Goal: Task Accomplishment & Management: Use online tool/utility

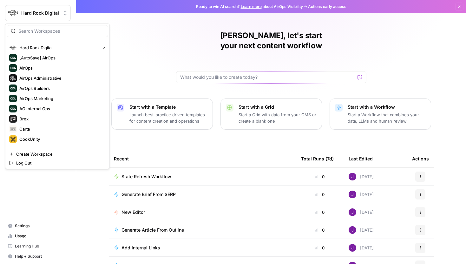
click at [38, 20] on button "Hard Rock Digital" at bounding box center [38, 13] width 66 height 16
click at [50, 30] on input "search" at bounding box center [61, 31] width 86 height 6
type input "tebra"
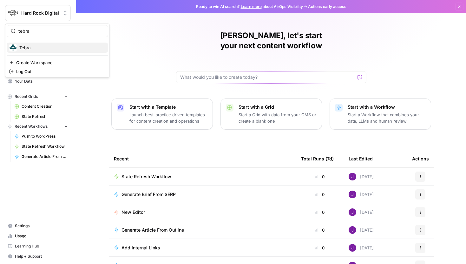
click at [42, 48] on span "Tebra" at bounding box center [61, 47] width 84 height 6
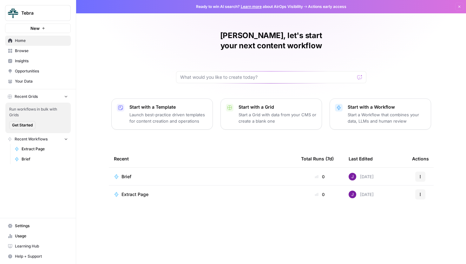
click at [31, 49] on span "Browse" at bounding box center [41, 51] width 53 height 6
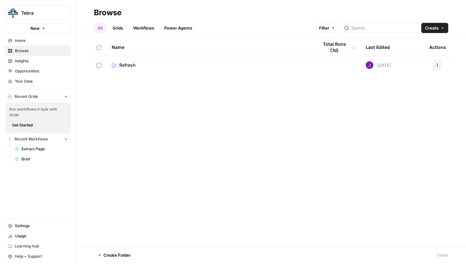
click at [145, 59] on td "Refresh" at bounding box center [210, 65] width 207 height 18
click at [129, 63] on span "Refresh" at bounding box center [127, 65] width 16 height 6
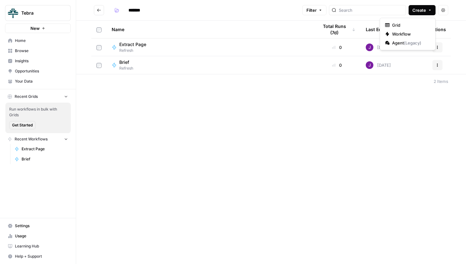
click at [421, 11] on span "Create" at bounding box center [419, 10] width 14 height 6
click at [409, 33] on span "Workflow" at bounding box center [410, 34] width 36 height 6
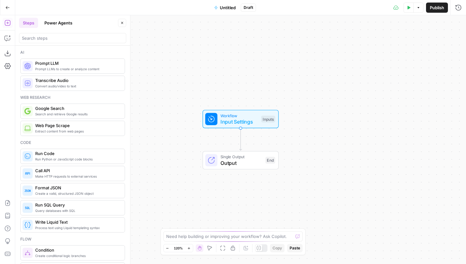
click at [222, 6] on span "Untitled" at bounding box center [228, 7] width 16 height 6
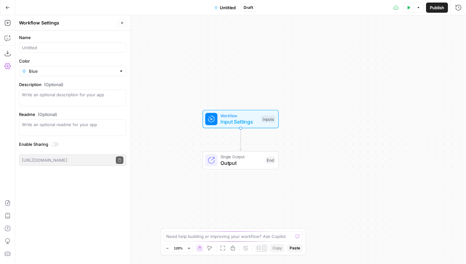
click at [64, 51] on div at bounding box center [72, 48] width 107 height 10
type input "Brief to Outline"
click at [121, 23] on icon "button" at bounding box center [122, 23] width 4 height 4
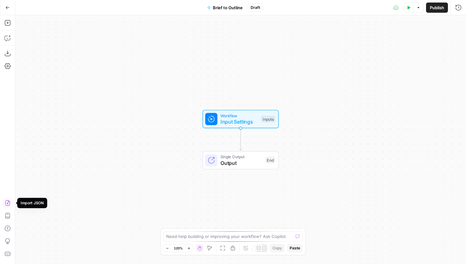
click at [8, 201] on icon "button" at bounding box center [7, 203] width 5 height 6
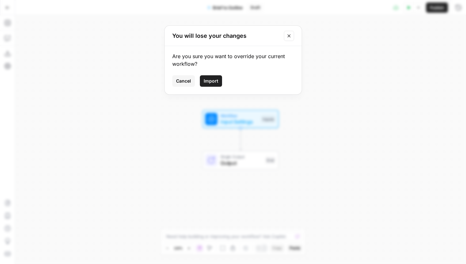
click at [205, 80] on span "Import" at bounding box center [211, 81] width 15 height 6
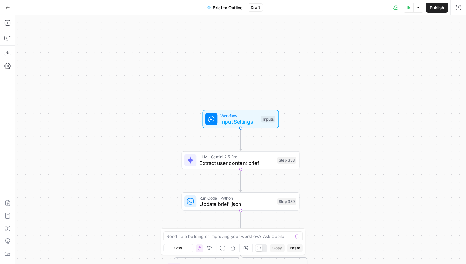
click at [435, 10] on span "Publish" at bounding box center [437, 7] width 14 height 6
click at [9, 8] on icon "button" at bounding box center [7, 7] width 4 height 4
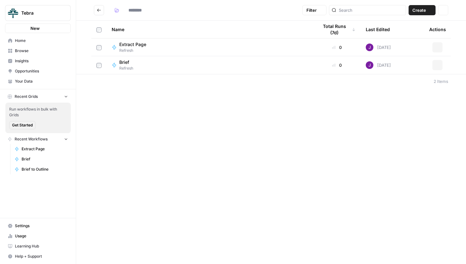
type input "*******"
click at [423, 10] on span "Create" at bounding box center [419, 10] width 14 height 6
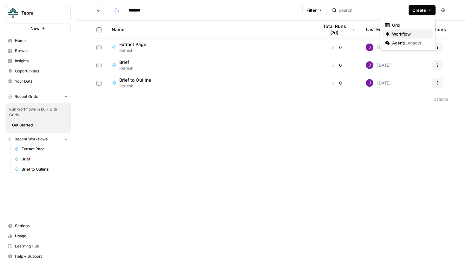
click at [420, 33] on span "Workflow" at bounding box center [410, 34] width 36 height 6
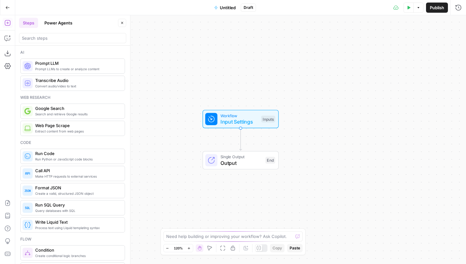
click at [7, 60] on div "Add Steps Copilot Download as JSON Settings Import JSON AirOps Academy Help Giv…" at bounding box center [7, 139] width 15 height 248
click at [7, 64] on icon "button" at bounding box center [7, 66] width 6 height 6
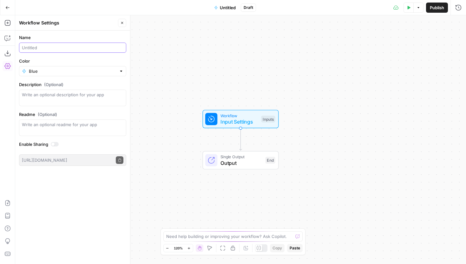
click at [55, 46] on input "Name" at bounding box center [73, 47] width 102 height 6
type input "B"
type input "Apply Changes"
click at [119, 24] on button "Close" at bounding box center [122, 23] width 8 height 8
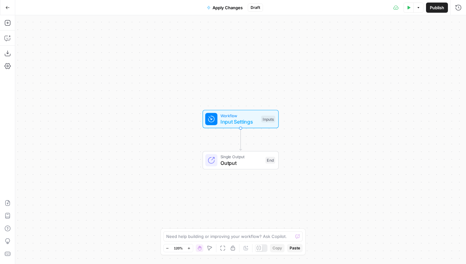
click at [10, 201] on button "Import JSON" at bounding box center [8, 203] width 10 height 10
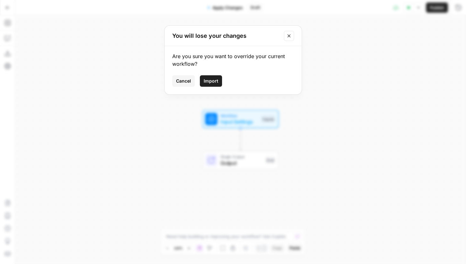
click at [211, 79] on span "Import" at bounding box center [211, 81] width 15 height 6
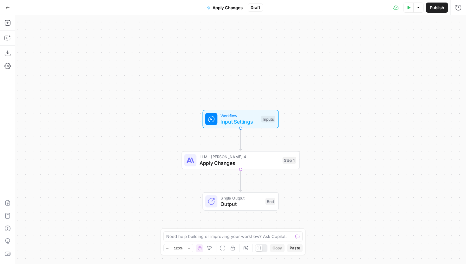
click at [434, 8] on span "Publish" at bounding box center [437, 7] width 14 height 6
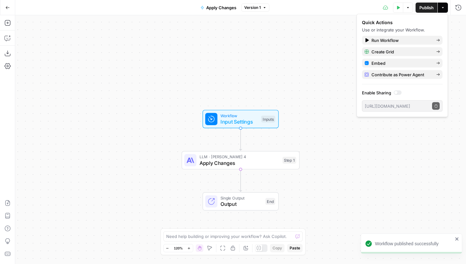
click at [8, 5] on icon "button" at bounding box center [7, 7] width 4 height 4
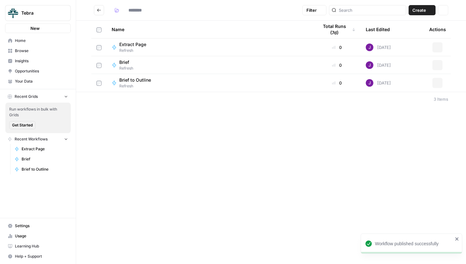
type input "*******"
click at [426, 5] on header "******* Filter Create Actions" at bounding box center [271, 10] width 390 height 21
click at [421, 10] on span "Create" at bounding box center [419, 10] width 14 height 6
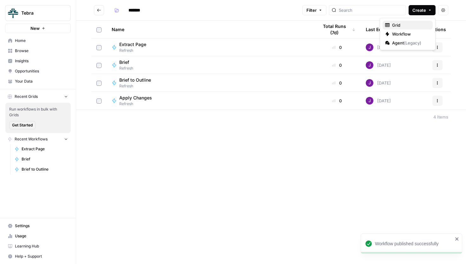
click at [400, 25] on span "Grid" at bounding box center [410, 25] width 36 height 6
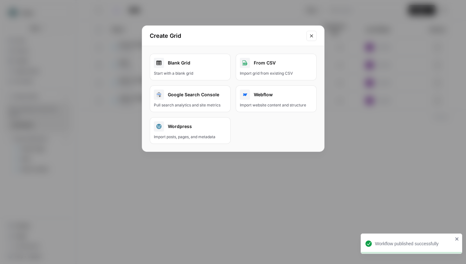
click at [256, 62] on div "From CSV" at bounding box center [276, 63] width 73 height 10
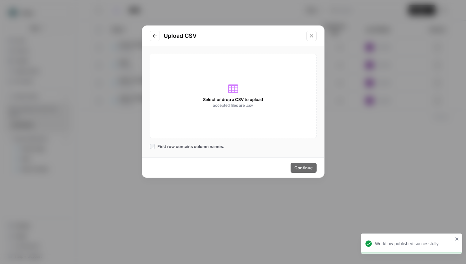
click at [258, 61] on div "Select or drop a CSV to upload accepted files are .csv" at bounding box center [233, 96] width 167 height 84
click at [151, 34] on button "Go to previous step" at bounding box center [155, 36] width 10 height 10
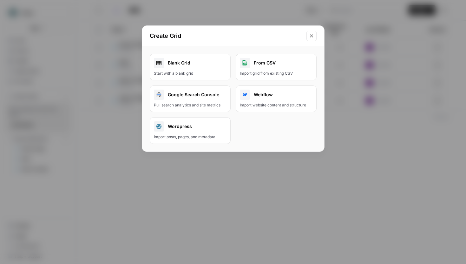
click at [186, 67] on div "Blank Grid" at bounding box center [190, 63] width 73 height 10
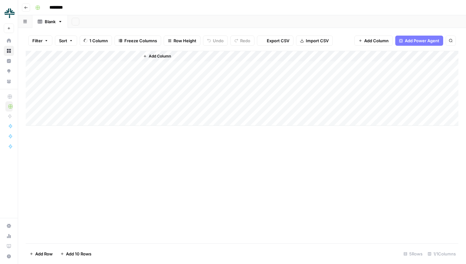
click at [69, 7] on input "********" at bounding box center [65, 8] width 36 height 10
drag, startPoint x: 73, startPoint y: 7, endPoint x: 44, endPoint y: 7, distance: 29.5
click at [44, 7] on div "********" at bounding box center [246, 8] width 427 height 10
type input "*******"
click at [25, 6] on icon "button" at bounding box center [26, 8] width 4 height 4
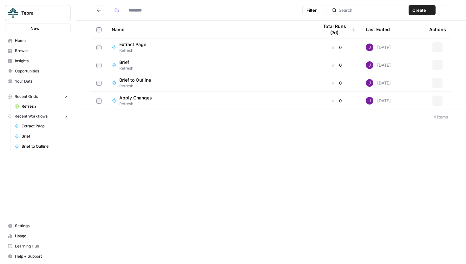
type input "*******"
click at [136, 117] on div "Refresh" at bounding box center [210, 115] width 196 height 6
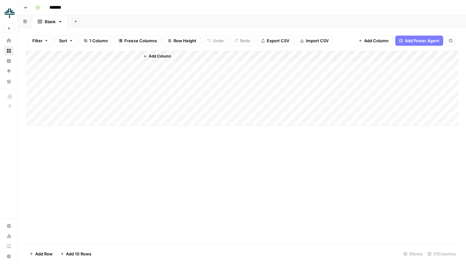
click at [61, 54] on div "Add Column" at bounding box center [242, 88] width 433 height 75
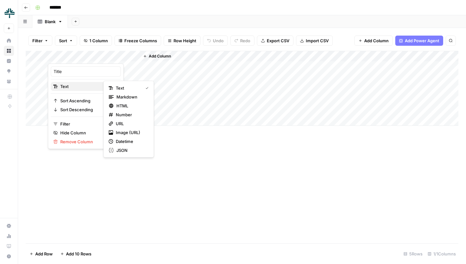
click at [72, 83] on button "Text" at bounding box center [86, 86] width 70 height 9
click at [122, 122] on span "URL" at bounding box center [131, 123] width 30 height 6
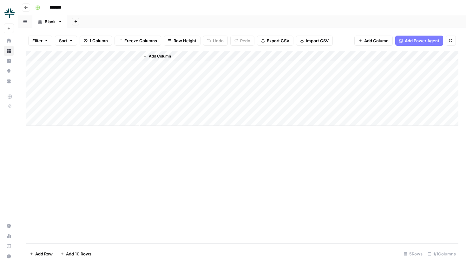
click at [68, 55] on div "Add Column" at bounding box center [242, 88] width 433 height 75
click at [68, 55] on div at bounding box center [94, 57] width 92 height 13
drag, startPoint x: 58, startPoint y: 73, endPoint x: 51, endPoint y: 73, distance: 7.3
click at [50, 73] on div "Title URL Sort Ascending Sort Descending Filter Hide Column Remove Column" at bounding box center [86, 105] width 76 height 85
type input "URL"
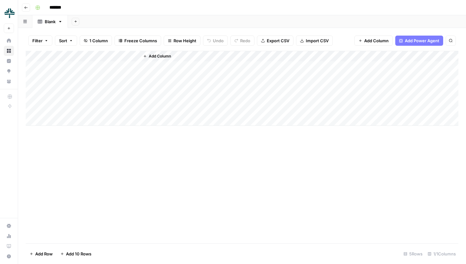
click at [157, 56] on span "Add Column" at bounding box center [160, 56] width 22 height 6
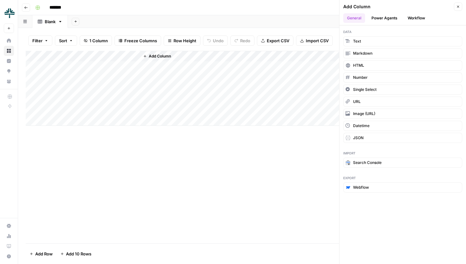
click at [411, 10] on div "Add Column Close" at bounding box center [402, 7] width 119 height 8
click at [411, 18] on button "Workflow" at bounding box center [416, 18] width 25 height 10
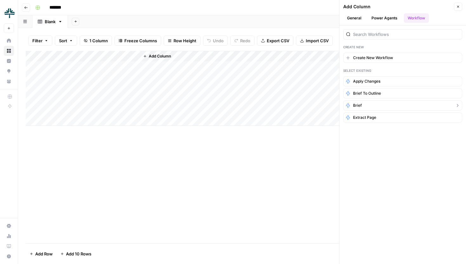
click at [369, 111] on section "Apply Changes Brief to Outline Brief Extract Page" at bounding box center [402, 101] width 119 height 50
click at [369, 116] on span "Extract Page" at bounding box center [364, 118] width 23 height 6
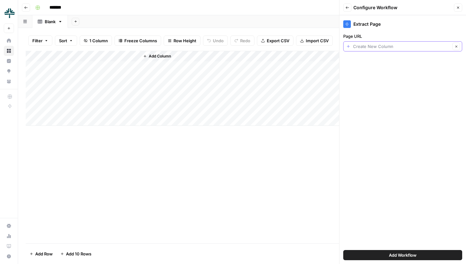
click at [375, 47] on input "Page URL" at bounding box center [401, 46] width 97 height 6
click at [364, 82] on span "URL" at bounding box center [398, 82] width 98 height 6
type input "URL"
click at [397, 253] on span "Add Workflow" at bounding box center [403, 255] width 28 height 6
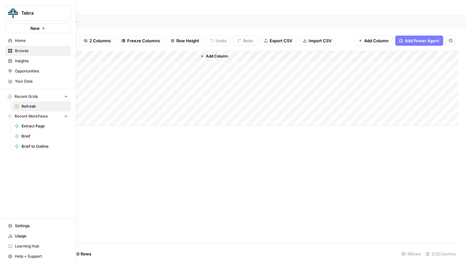
click at [17, 82] on span "Your Data" at bounding box center [41, 81] width 53 height 6
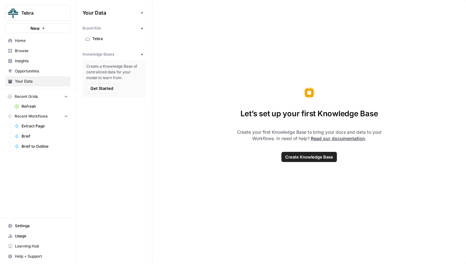
click at [140, 54] on icon "button" at bounding box center [141, 54] width 3 height 3
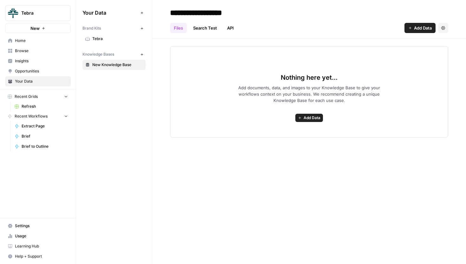
click at [420, 25] on span "Add Data" at bounding box center [423, 28] width 18 height 6
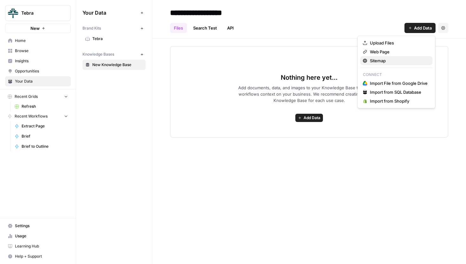
click at [387, 59] on span "Sitemap" at bounding box center [399, 60] width 58 height 6
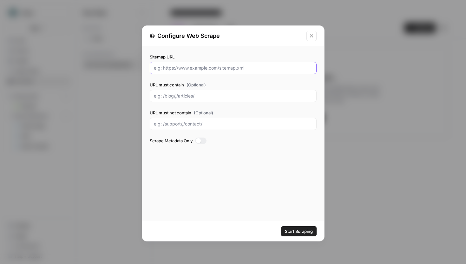
click at [197, 68] on input "Sitemap URL" at bounding box center [233, 68] width 159 height 6
paste input "https://www.tebra.com/theintake/sitemap.xml"
type input "https://www.tebra.com/theintake/sitemap.xml"
click at [204, 124] on input "URL must not contain (Optional)" at bounding box center [233, 124] width 159 height 6
paste input "/theintake/author"
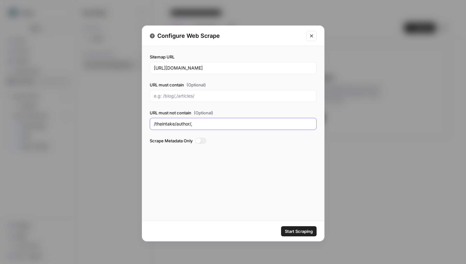
drag, startPoint x: 174, startPoint y: 122, endPoint x: 140, endPoint y: 122, distance: 34.3
click at [140, 122] on div "Configure Web Scrape Sitemap URL https://www.tebra.com/theintake/sitemap.xml UR…" at bounding box center [233, 132] width 466 height 264
click at [188, 126] on input "/author/," at bounding box center [233, 124] width 159 height 6
paste input "/icd-code-glossary"
type input "/author/, /icd-code-glossary/"
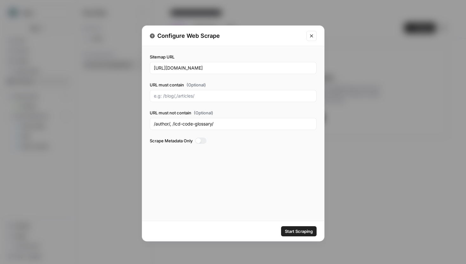
click at [293, 227] on button "Start Scraping" at bounding box center [299, 231] width 36 height 10
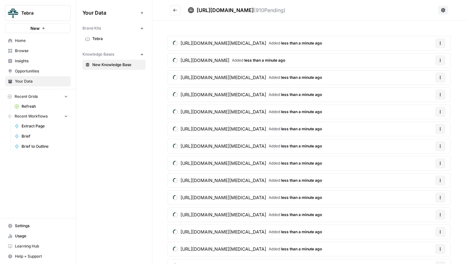
click at [43, 106] on span "Refresh" at bounding box center [45, 106] width 46 height 6
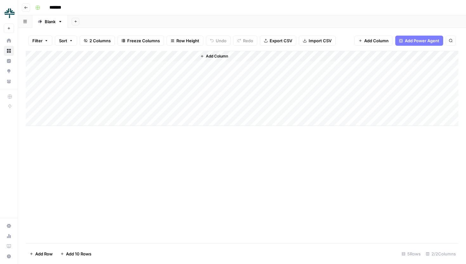
click at [104, 67] on div "Add Column" at bounding box center [242, 88] width 433 height 75
click at [119, 76] on div "Add Column" at bounding box center [242, 88] width 433 height 75
click at [112, 80] on div "Add Column" at bounding box center [242, 88] width 433 height 75
type input "**********"
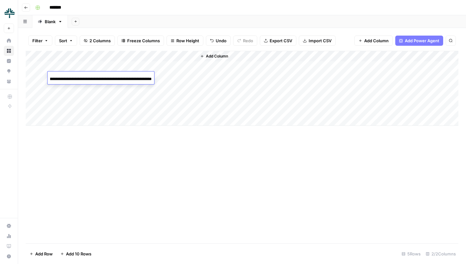
scroll to position [0, 0]
click at [110, 89] on div "Add Column" at bounding box center [242, 88] width 433 height 75
click at [97, 102] on div "Add Column" at bounding box center [242, 88] width 433 height 75
click at [107, 108] on div "Add Column" at bounding box center [242, 88] width 433 height 75
click at [107, 95] on div "Add Column" at bounding box center [242, 88] width 433 height 75
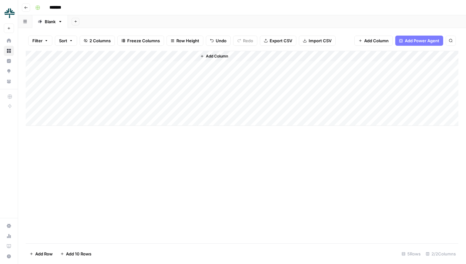
click at [102, 110] on div "Add Column" at bounding box center [242, 88] width 433 height 75
click at [168, 65] on div "Add Column" at bounding box center [242, 88] width 433 height 75
click at [165, 80] on div "Add Column" at bounding box center [242, 88] width 433 height 75
click at [164, 89] on div "Add Column" at bounding box center [242, 88] width 433 height 75
click at [165, 95] on div "Add Column" at bounding box center [242, 88] width 433 height 75
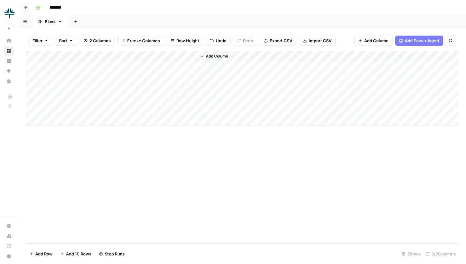
click at [165, 107] on div "Add Column" at bounding box center [242, 88] width 433 height 75
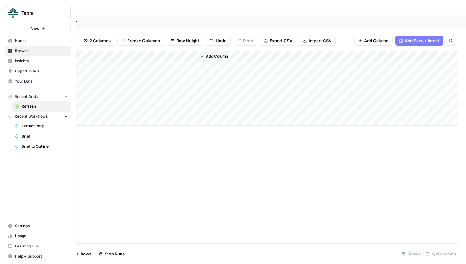
click at [31, 82] on span "Your Data" at bounding box center [41, 81] width 53 height 6
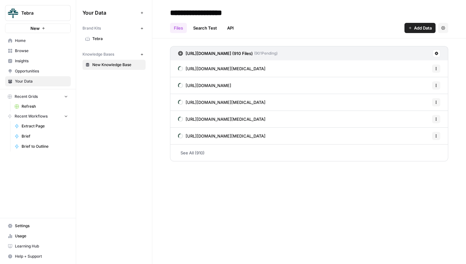
click at [104, 40] on span "Tebra" at bounding box center [117, 39] width 50 height 6
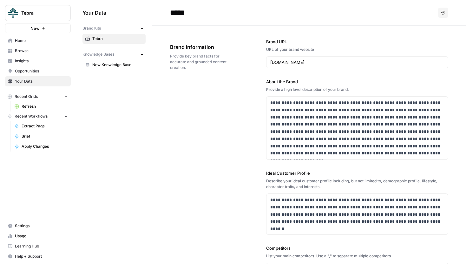
click at [32, 105] on span "Refresh" at bounding box center [45, 106] width 46 height 6
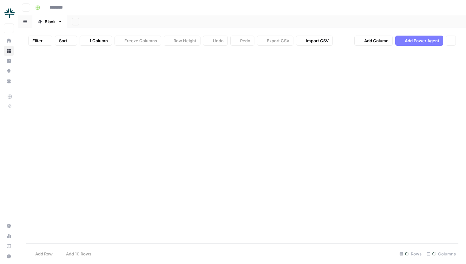
type input "*******"
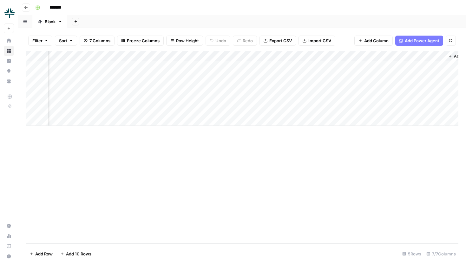
scroll to position [0, 59]
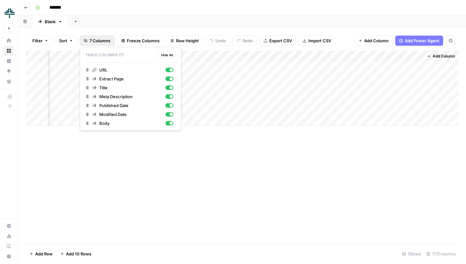
click at [100, 42] on span "7 Columns" at bounding box center [99, 40] width 21 height 6
click at [183, 177] on div "Add Column" at bounding box center [242, 147] width 433 height 192
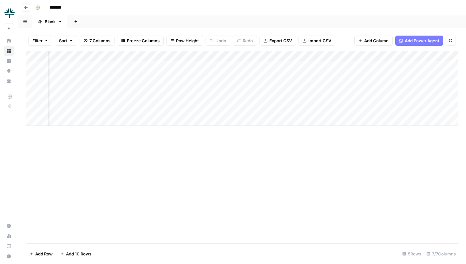
scroll to position [0, 6]
click at [177, 65] on div "Add Column" at bounding box center [242, 88] width 433 height 75
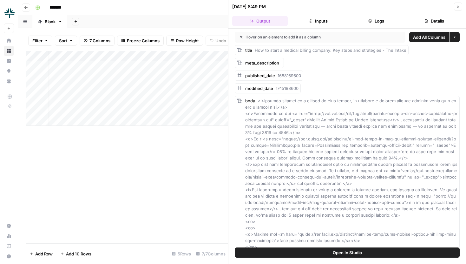
click at [343, 253] on span "Open In Studio" at bounding box center [347, 252] width 29 height 6
click at [127, 67] on div "Add Column" at bounding box center [127, 88] width 202 height 75
click at [175, 67] on div "Add Column" at bounding box center [127, 88] width 202 height 75
click at [295, 250] on button "Open In Studio" at bounding box center [347, 252] width 225 height 10
click at [458, 3] on button "Close" at bounding box center [458, 7] width 8 height 8
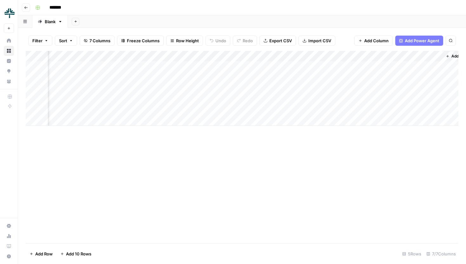
scroll to position [0, 59]
click at [102, 44] on button "7 Columns" at bounding box center [97, 41] width 35 height 10
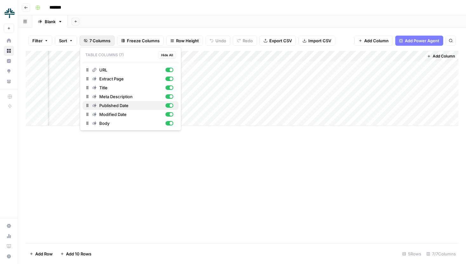
click at [174, 105] on div "Published Date" at bounding box center [130, 105] width 91 height 6
click at [172, 112] on div "button" at bounding box center [169, 114] width 8 height 4
click at [196, 217] on div "Add Column" at bounding box center [242, 147] width 433 height 192
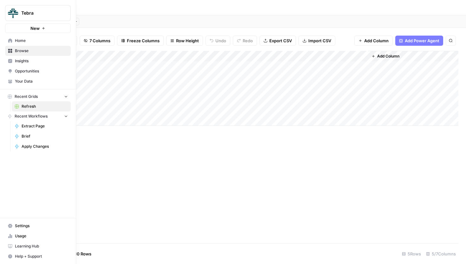
click at [24, 83] on span "Your Data" at bounding box center [41, 81] width 53 height 6
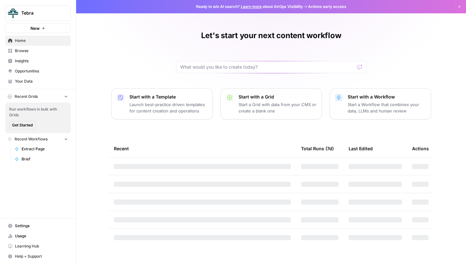
click at [38, 12] on span "Tebra" at bounding box center [40, 13] width 38 height 6
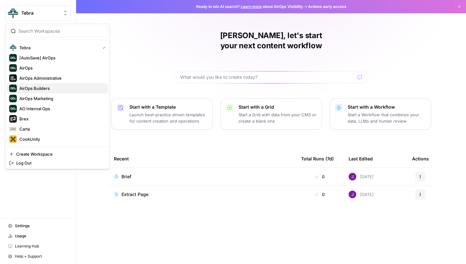
click at [42, 89] on span "AirOps Builders" at bounding box center [61, 88] width 84 height 6
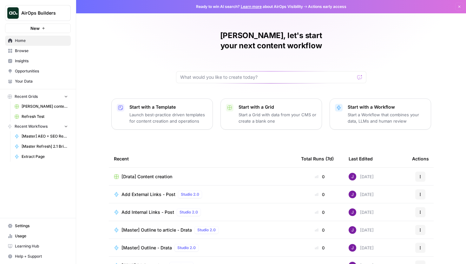
click at [30, 52] on span "Browse" at bounding box center [41, 51] width 53 height 6
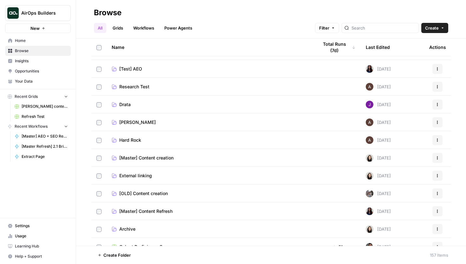
scroll to position [105, 0]
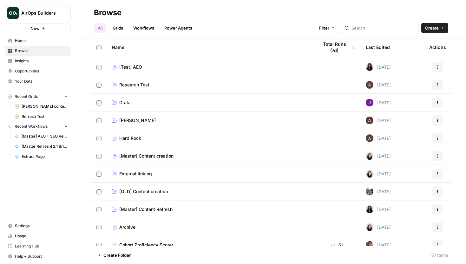
click at [160, 207] on span "[Master] Content Refresh" at bounding box center [145, 209] width 53 height 6
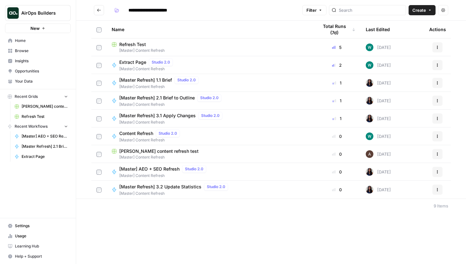
click at [168, 168] on span "[Master] AEO + SEO Refresh" at bounding box center [149, 169] width 60 height 6
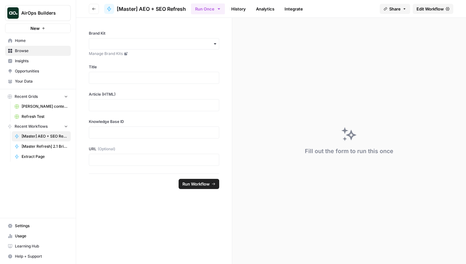
click at [431, 8] on span "Edit Workflow" at bounding box center [430, 9] width 27 height 6
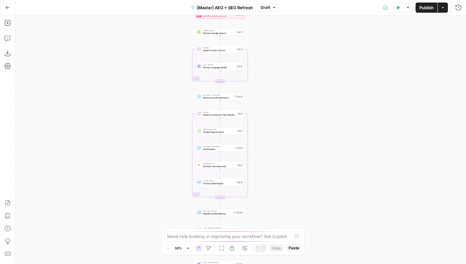
drag, startPoint x: 301, startPoint y: 78, endPoint x: 280, endPoint y: 112, distance: 39.6
click at [280, 112] on div "Workflow Input Settings Inputs Power Agent Identify target keywords Step 148 Go…" at bounding box center [240, 139] width 451 height 248
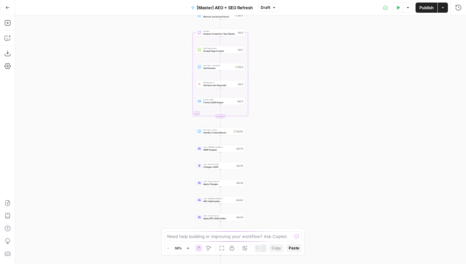
drag, startPoint x: 294, startPoint y: 158, endPoint x: 293, endPoint y: 74, distance: 84.1
click at [293, 73] on div "Workflow Input Settings Inputs Power Agent Identify target keywords Step 148 Go…" at bounding box center [240, 139] width 451 height 248
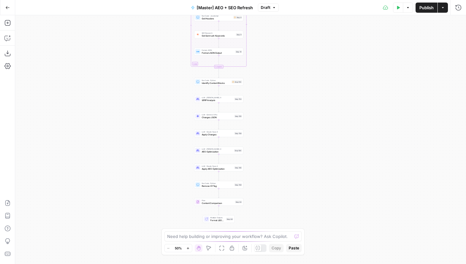
drag, startPoint x: 285, startPoint y: 137, endPoint x: 285, endPoint y: 101, distance: 35.5
click at [285, 101] on div "Workflow Input Settings Inputs Power Agent Identify target keywords Step 148 Go…" at bounding box center [240, 139] width 451 height 248
drag, startPoint x: 260, startPoint y: 133, endPoint x: 260, endPoint y: 113, distance: 20.0
click at [260, 113] on div "Workflow Input Settings Inputs Power Agent Identify target keywords Step 148 Go…" at bounding box center [240, 139] width 451 height 248
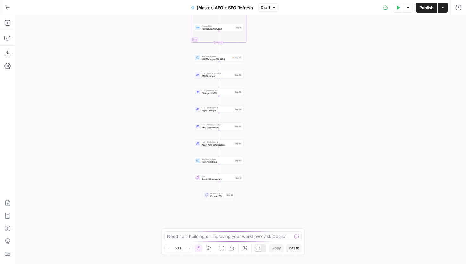
click at [264, 149] on div "Workflow Input Settings Inputs Power Agent Identify target keywords Step 148 Go…" at bounding box center [240, 139] width 451 height 248
click at [12, 10] on button "Go Back" at bounding box center [7, 7] width 11 height 11
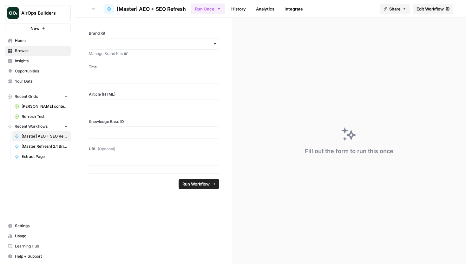
click at [94, 7] on icon "button" at bounding box center [94, 9] width 4 height 4
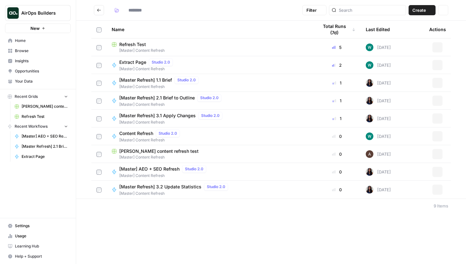
type input "**********"
click at [170, 98] on span "[Master Refresh] 2.1 Brief to Outline" at bounding box center [157, 98] width 76 height 6
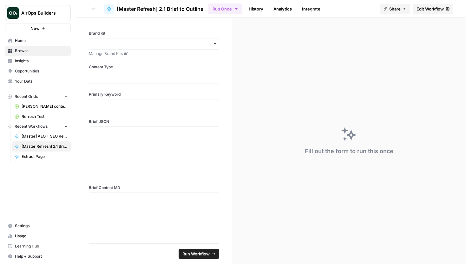
click at [421, 10] on span "Edit Workflow" at bounding box center [430, 9] width 27 height 6
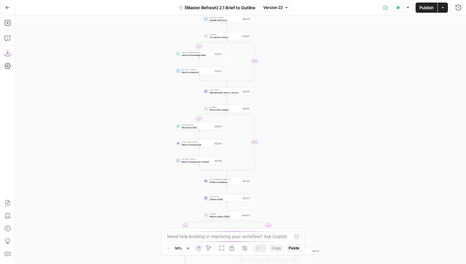
click at [7, 50] on icon "button" at bounding box center [7, 53] width 6 height 6
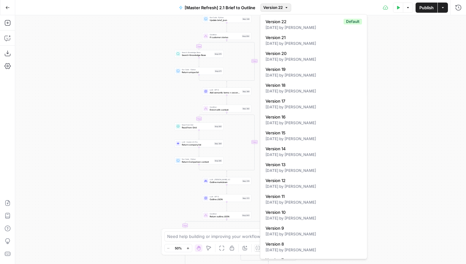
click at [276, 7] on span "Version 22" at bounding box center [272, 8] width 19 height 6
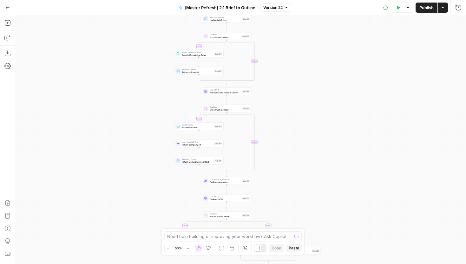
click at [282, 7] on span "Version 22" at bounding box center [272, 8] width 19 height 6
click at [11, 5] on button "Go Back" at bounding box center [7, 7] width 11 height 11
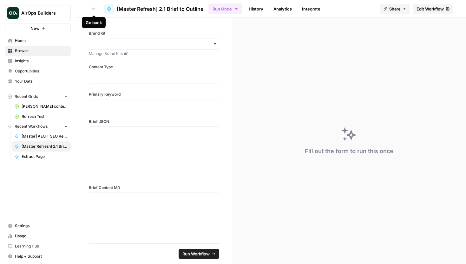
click at [94, 8] on icon "button" at bounding box center [94, 9] width 4 height 4
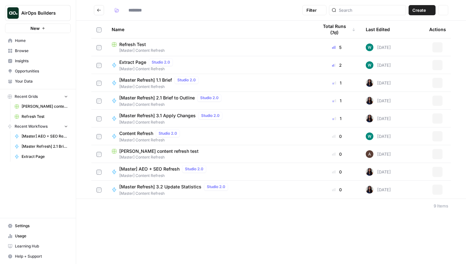
type input "**********"
click at [182, 114] on span "[Master Refresh] 3.1 Apply Changes" at bounding box center [157, 115] width 76 height 6
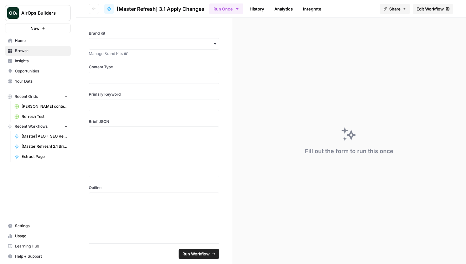
click at [425, 10] on span "Edit Workflow" at bounding box center [430, 9] width 27 height 6
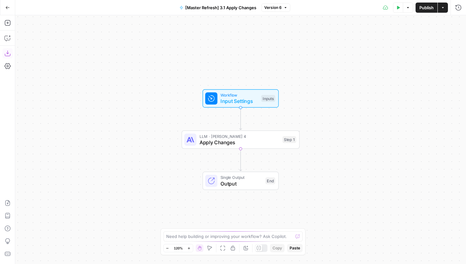
click at [9, 53] on icon "button" at bounding box center [7, 53] width 6 height 6
click at [5, 11] on button "Go Back" at bounding box center [7, 7] width 11 height 11
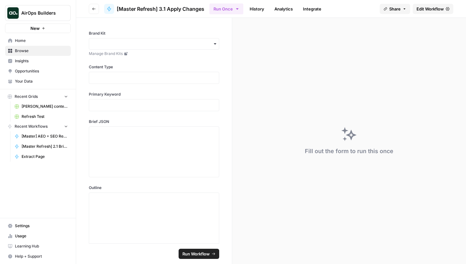
click at [88, 9] on header "Go back [Master Refresh] 3.1 Apply Changes Run Once History Analytics Integrate…" at bounding box center [271, 9] width 390 height 18
click at [96, 9] on button "Go back" at bounding box center [94, 9] width 10 height 10
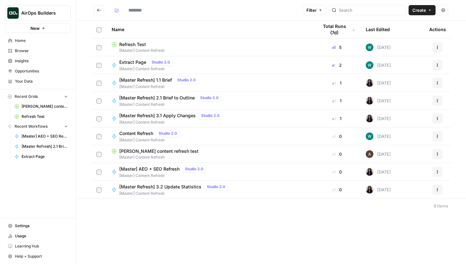
type input "**********"
click at [145, 41] on span "Refresh Test" at bounding box center [132, 44] width 27 height 6
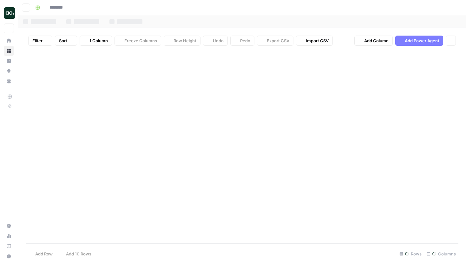
type input "**********"
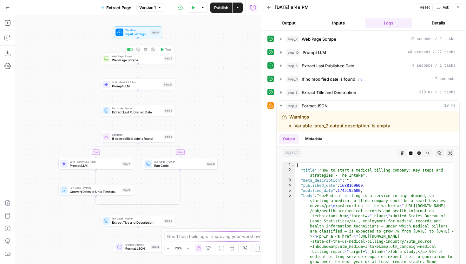
click at [155, 63] on div "Web Page Scrape Web Page Scrape Step 2 Copy step Delete step Edit Note Test" at bounding box center [138, 59] width 75 height 12
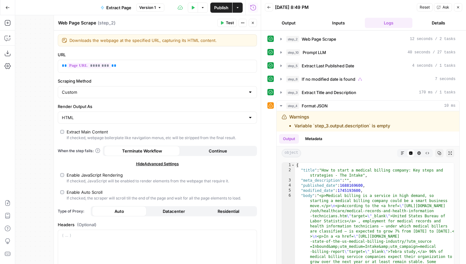
click at [253, 25] on button "Close" at bounding box center [253, 23] width 8 height 8
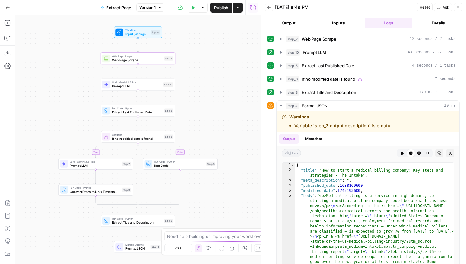
click at [165, 85] on div "Step 10" at bounding box center [168, 84] width 10 height 4
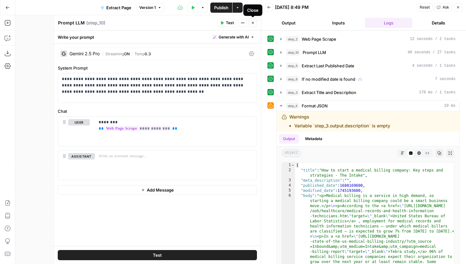
click at [253, 20] on button "Close" at bounding box center [253, 23] width 8 height 8
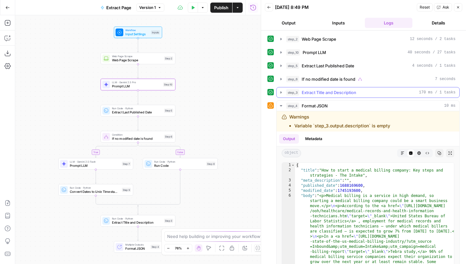
scroll to position [30, 0]
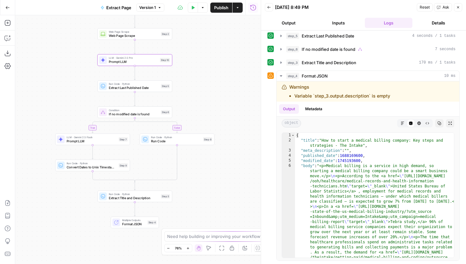
drag, startPoint x: 228, startPoint y: 94, endPoint x: 228, endPoint y: 88, distance: 6.0
click at [228, 88] on div "true false Workflow Input Settings Inputs Web Page Scrape Web Page Scrape Step …" at bounding box center [138, 139] width 246 height 248
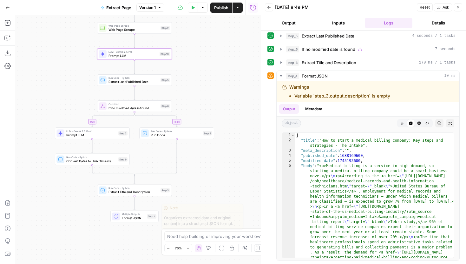
click at [142, 216] on span "Format JSON" at bounding box center [133, 217] width 23 height 5
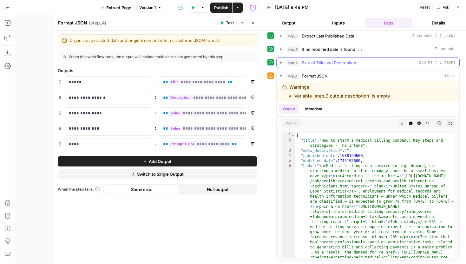
click at [279, 60] on button "step_3 Extract Title and Description 170 ms / 1 tasks" at bounding box center [368, 62] width 183 height 10
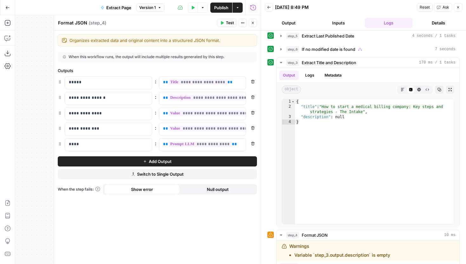
click at [254, 21] on button "Close" at bounding box center [253, 23] width 8 height 8
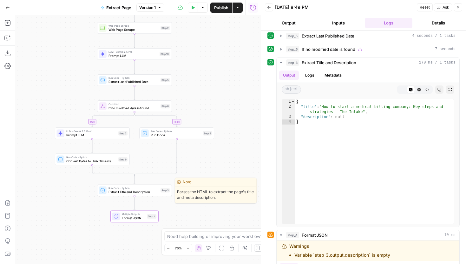
click at [155, 190] on span "Extract Title and Description" at bounding box center [134, 191] width 50 height 5
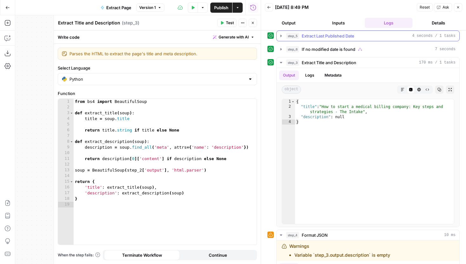
click at [279, 37] on icon "button" at bounding box center [281, 35] width 5 height 5
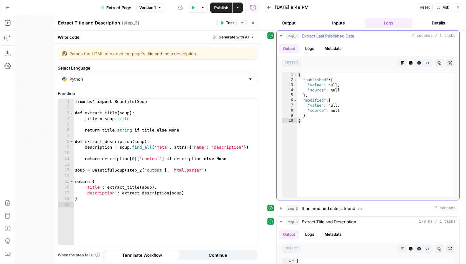
click at [286, 35] on button "step_5 Extract Last Published Date 4 seconds / 1 tasks" at bounding box center [368, 36] width 183 height 10
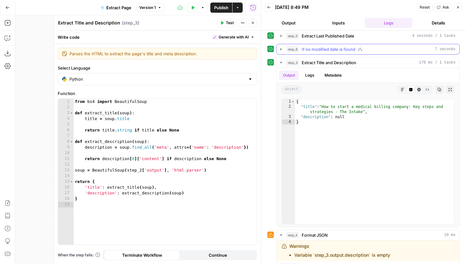
click at [281, 49] on icon "button" at bounding box center [280, 49] width 1 height 2
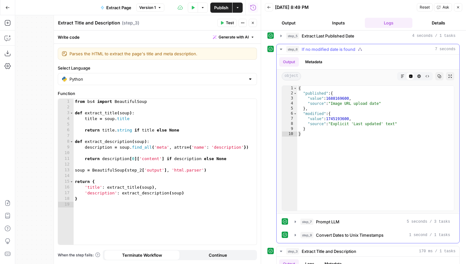
click at [281, 49] on icon "button" at bounding box center [281, 50] width 3 height 2
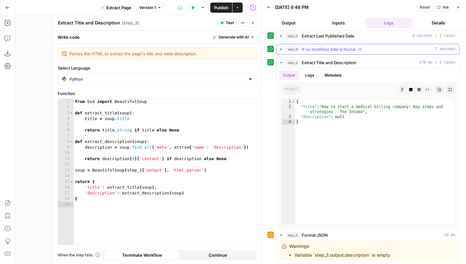
scroll to position [0, 0]
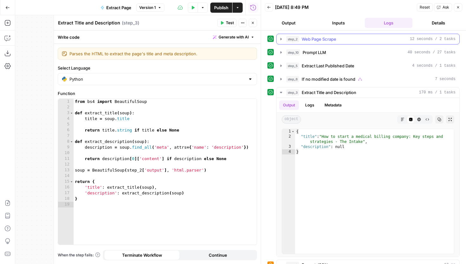
click at [281, 40] on icon "button" at bounding box center [281, 38] width 5 height 5
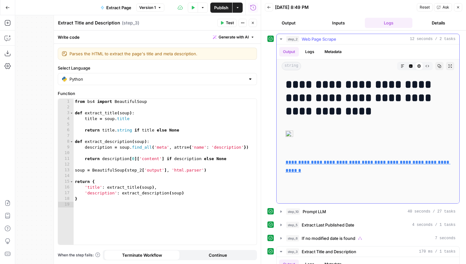
click at [432, 66] on div "Markdown Code Editor HTML Viewer Raw Output" at bounding box center [415, 66] width 36 height 8
click at [428, 66] on icon "button" at bounding box center [427, 66] width 4 height 4
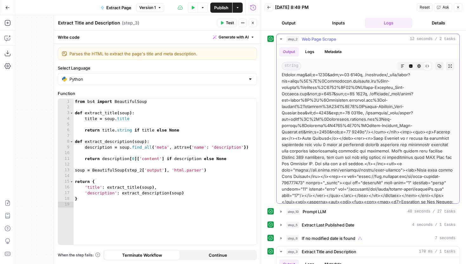
click at [411, 66] on icon "button" at bounding box center [410, 65] width 3 height 3
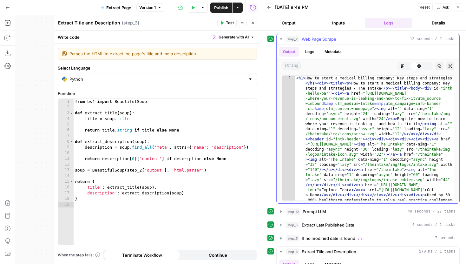
scroll to position [0, 0]
type textarea "**********"
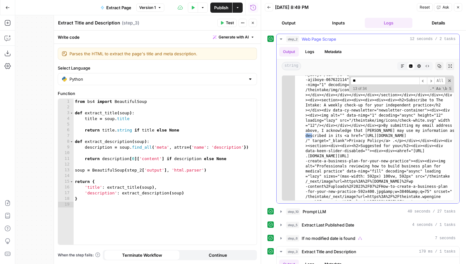
type input "*"
type input "****"
click at [252, 25] on button "Close" at bounding box center [253, 23] width 8 height 8
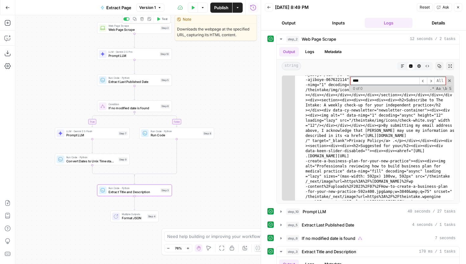
click at [142, 30] on span "Web Page Scrape" at bounding box center [134, 29] width 50 height 5
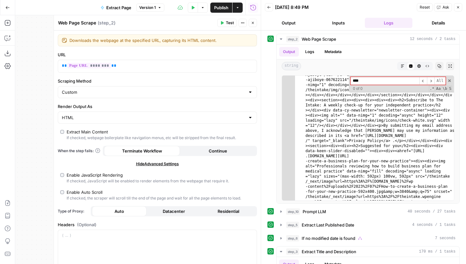
click at [251, 24] on icon "button" at bounding box center [253, 23] width 4 height 4
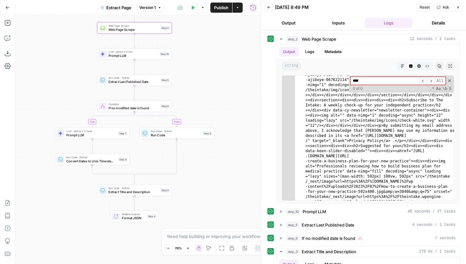
click at [209, 89] on div "true false Workflow Input Settings Inputs Web Page Scrape Web Page Scrape Step …" at bounding box center [138, 139] width 246 height 248
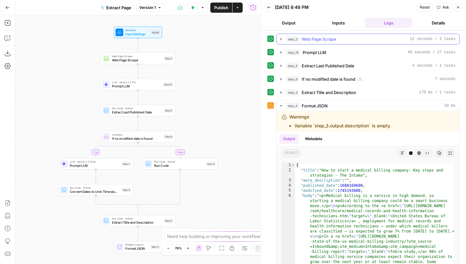
click at [281, 40] on icon "button" at bounding box center [281, 38] width 5 height 5
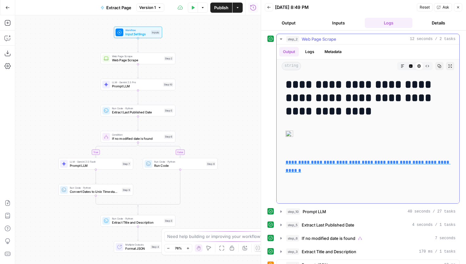
click at [413, 65] on button "Code Editor" at bounding box center [411, 66] width 8 height 8
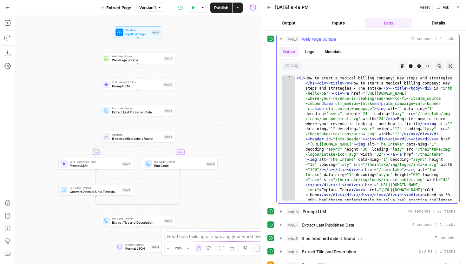
type textarea "**********"
type input "**********"
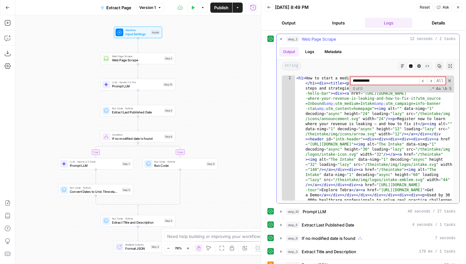
drag, startPoint x: 401, startPoint y: 82, endPoint x: 314, endPoint y: 82, distance: 86.3
click at [314, 82] on div "< h1 > How to start a medical billing company: Key steps and strategies </ h1 >…" at bounding box center [374, 138] width 159 height 125
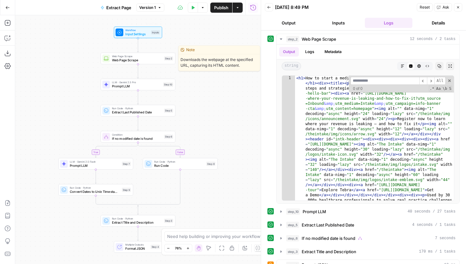
click at [141, 60] on span "Web Page Scrape" at bounding box center [137, 60] width 50 height 5
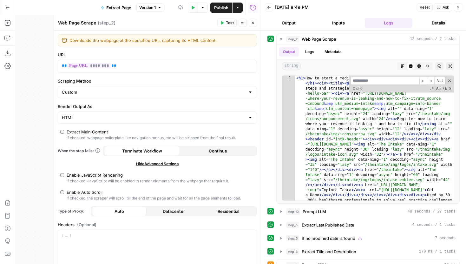
click at [73, 134] on div "Extract Main Content" at bounding box center [87, 131] width 41 height 6
click at [227, 22] on span "Test" at bounding box center [230, 23] width 8 height 6
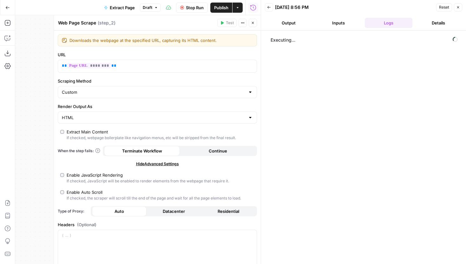
click at [254, 24] on icon "button" at bounding box center [253, 23] width 4 height 4
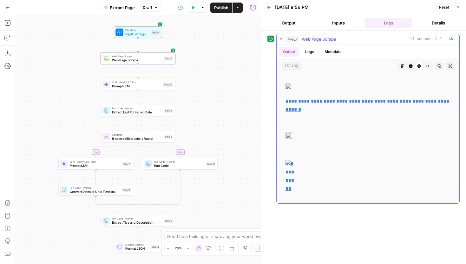
click at [407, 63] on div "Code Editor" at bounding box center [411, 66] width 8 height 8
click at [411, 65] on icon "button" at bounding box center [410, 65] width 3 height 3
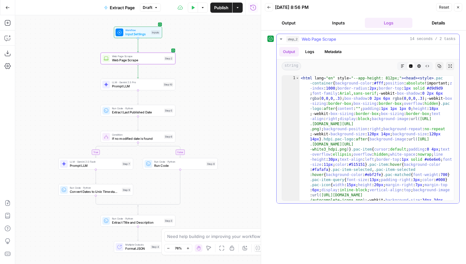
type textarea "**********"
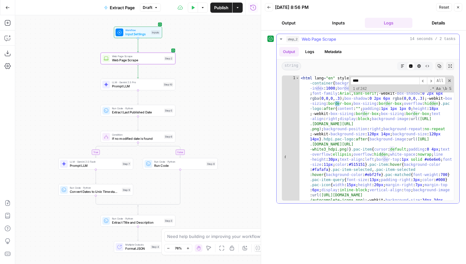
scroll to position [205, 0]
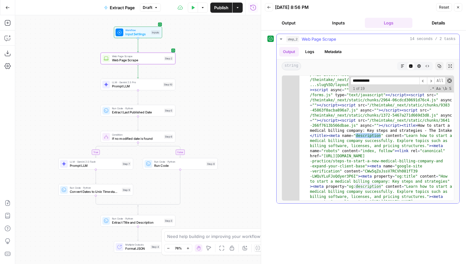
type input "**********"
click at [451, 81] on span at bounding box center [449, 80] width 4 height 4
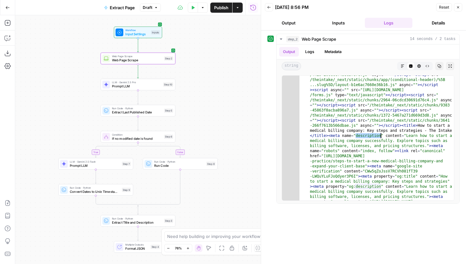
click at [190, 11] on button "Test Data" at bounding box center [193, 8] width 10 height 10
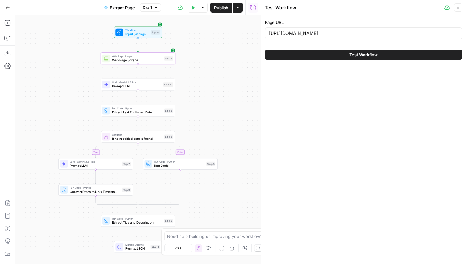
click at [305, 57] on button "Test Workflow" at bounding box center [363, 54] width 197 height 10
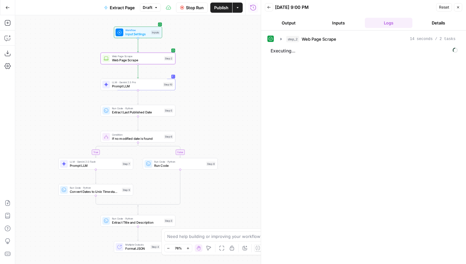
click at [143, 243] on span "Multiple Outputs" at bounding box center [136, 244] width 23 height 4
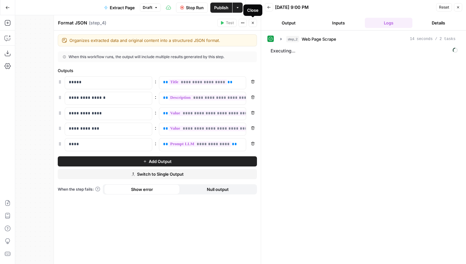
click at [252, 23] on icon "button" at bounding box center [253, 23] width 4 height 4
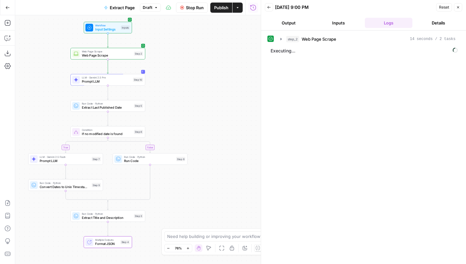
drag, startPoint x: 206, startPoint y: 123, endPoint x: 175, endPoint y: 119, distance: 30.5
click at [175, 119] on div "true false Workflow Input Settings Inputs Web Page Scrape Web Page Scrape Step …" at bounding box center [138, 139] width 246 height 248
click at [132, 83] on div "LLM · Gemini 2.5 Pro Prompt LLM Step 10 Copy step Delete step Add Note Test" at bounding box center [107, 80] width 71 height 8
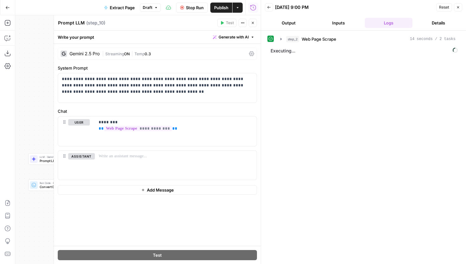
click at [250, 20] on button "Close" at bounding box center [253, 23] width 8 height 8
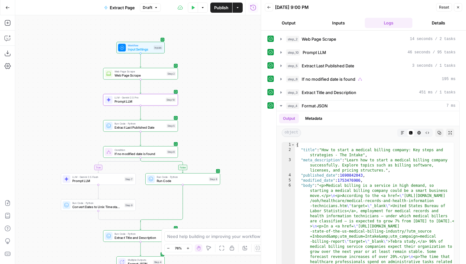
drag, startPoint x: 199, startPoint y: 48, endPoint x: 243, endPoint y: 38, distance: 45.0
click at [243, 38] on div "true false Workflow Input Settings Inputs Web Page Scrape Web Page Scrape Step …" at bounding box center [138, 139] width 246 height 248
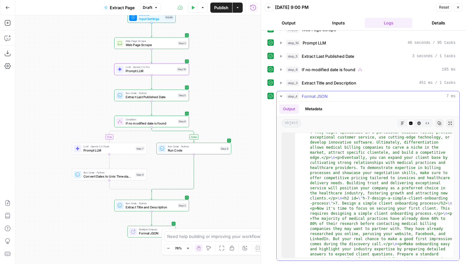
scroll to position [1304, 0]
click at [404, 121] on button "Markdown" at bounding box center [402, 123] width 8 height 8
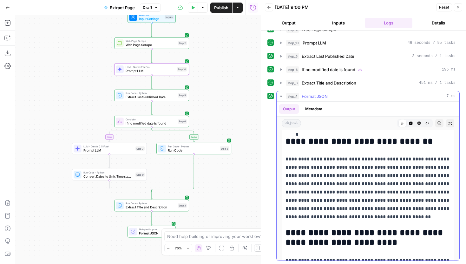
scroll to position [3507, 0]
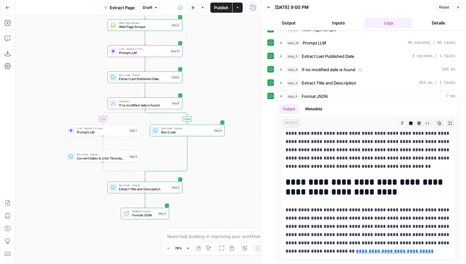
drag, startPoint x: 251, startPoint y: 190, endPoint x: 229, endPoint y: 139, distance: 55.4
click at [229, 139] on div "true false Workflow Input Settings Inputs Web Page Scrape Web Page Scrape Step …" at bounding box center [138, 139] width 246 height 248
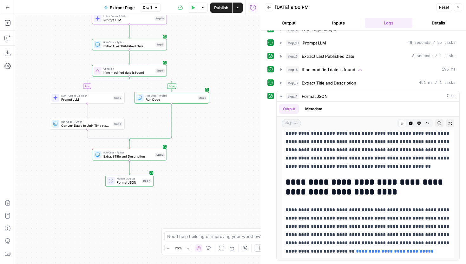
click at [221, 6] on span "Publish" at bounding box center [221, 7] width 14 height 6
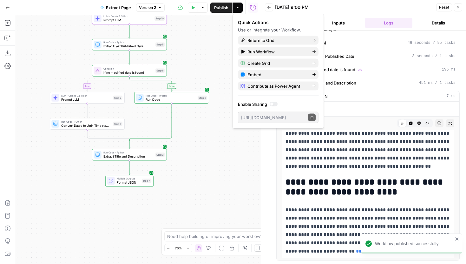
click at [5, 10] on icon "button" at bounding box center [7, 7] width 4 height 4
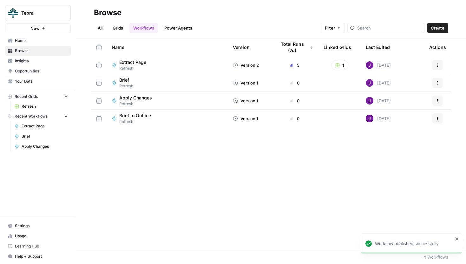
click at [120, 28] on link "Grids" at bounding box center [118, 28] width 18 height 10
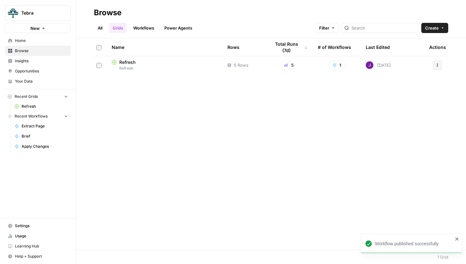
click at [134, 60] on span "Refresh" at bounding box center [127, 62] width 16 height 6
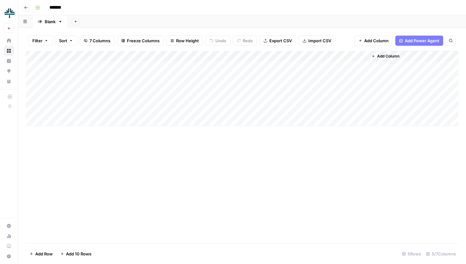
click at [190, 67] on div "Add Column" at bounding box center [242, 88] width 433 height 75
click at [190, 74] on div "Add Column" at bounding box center [242, 88] width 433 height 75
click at [191, 79] on div "Add Column" at bounding box center [242, 88] width 433 height 75
click at [191, 87] on div "Add Column" at bounding box center [242, 88] width 433 height 75
click at [191, 96] on div "Add Column" at bounding box center [242, 88] width 433 height 75
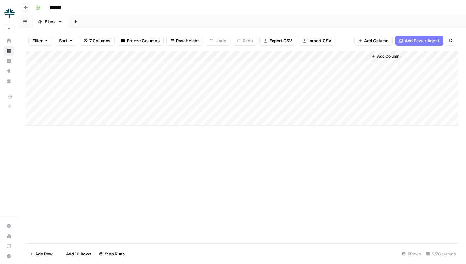
click at [191, 112] on div "Add Column" at bounding box center [242, 88] width 433 height 75
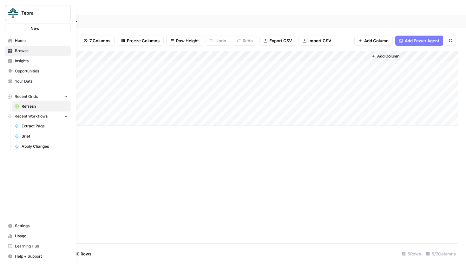
click at [7, 84] on link "Your Data" at bounding box center [38, 81] width 66 height 10
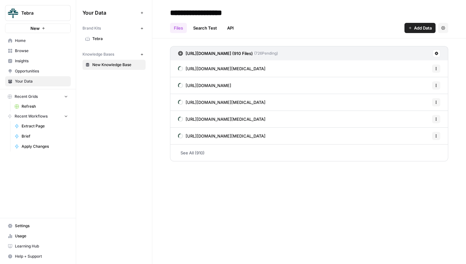
click at [106, 44] on div "Brand Kits New Tebra Knowledge Bases New New Knowledge Base" at bounding box center [113, 46] width 63 height 47
click at [106, 42] on link "Tebra" at bounding box center [113, 39] width 63 height 10
